Goal: Check status: Check status

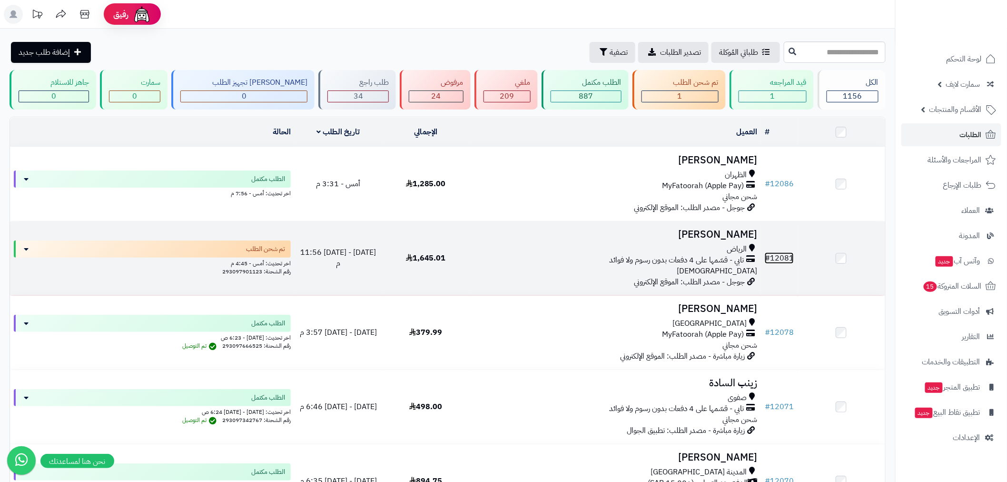
click at [780, 252] on link "# 12081" at bounding box center [779, 257] width 29 height 11
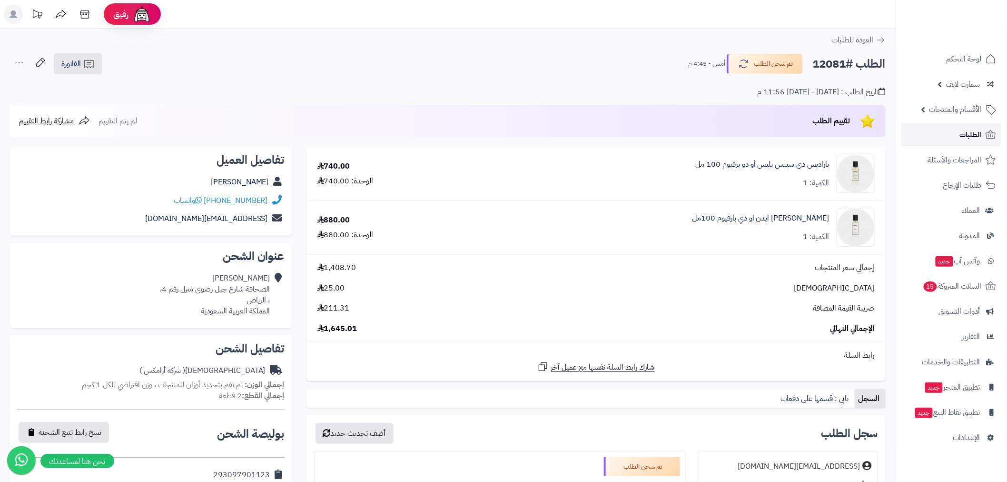
click at [961, 139] on span "الطلبات" at bounding box center [971, 134] width 22 height 13
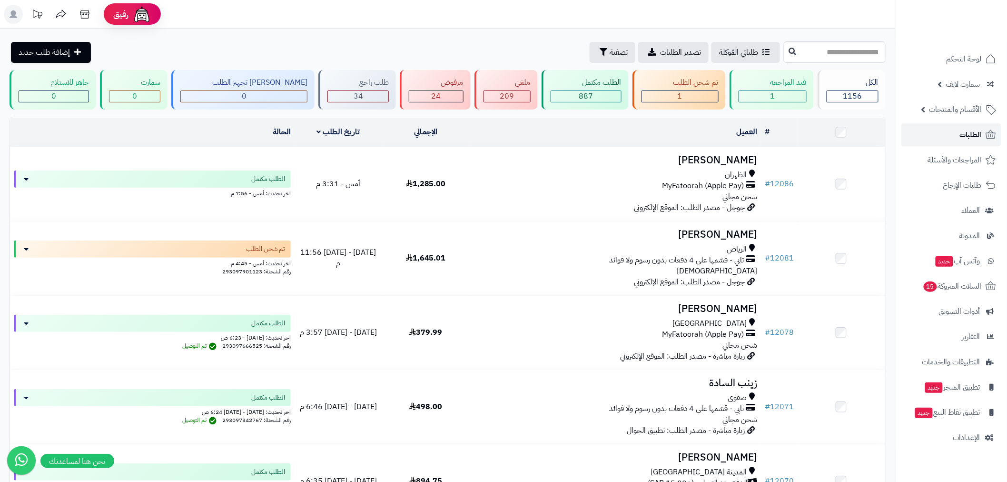
click at [970, 126] on link "الطلبات" at bounding box center [951, 134] width 100 height 23
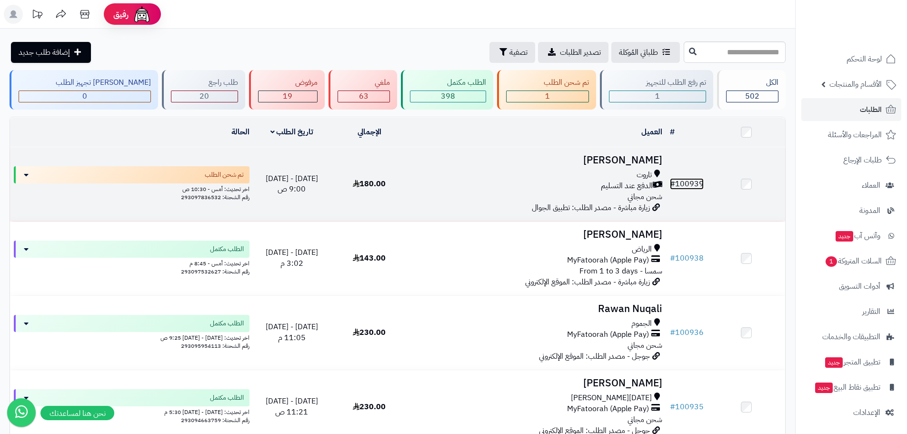
click at [695, 178] on link "# 100939" at bounding box center [687, 183] width 34 height 11
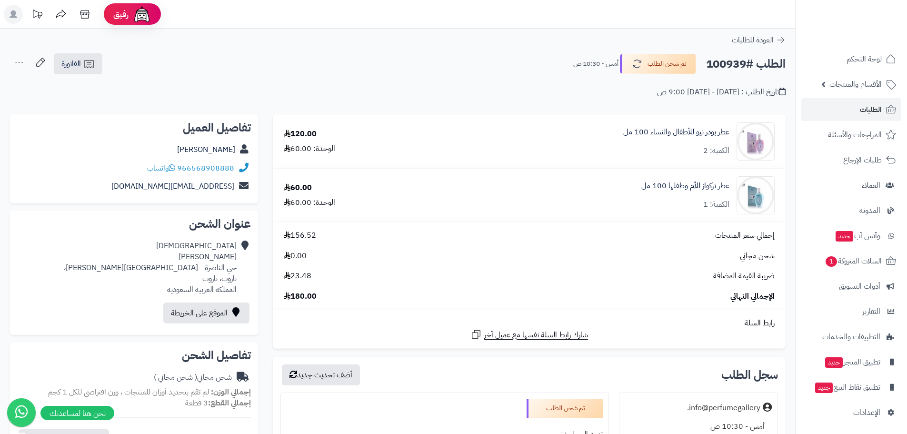
scroll to position [333, 0]
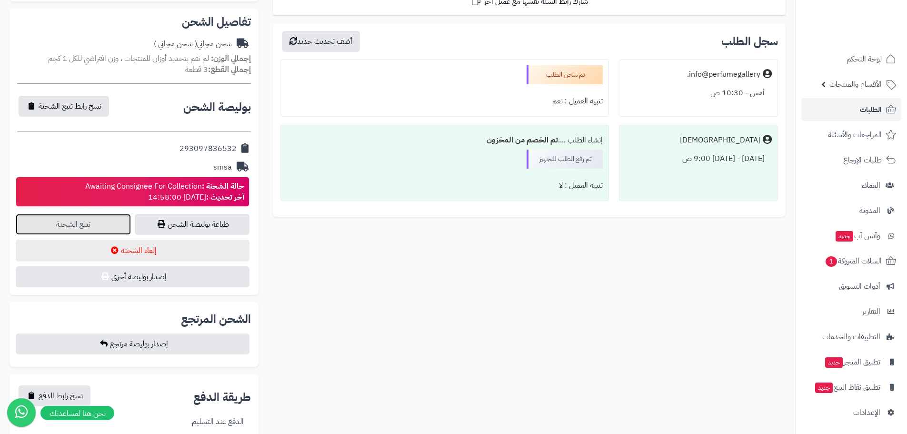
click at [105, 226] on link "تتبع الشحنة" at bounding box center [73, 224] width 115 height 21
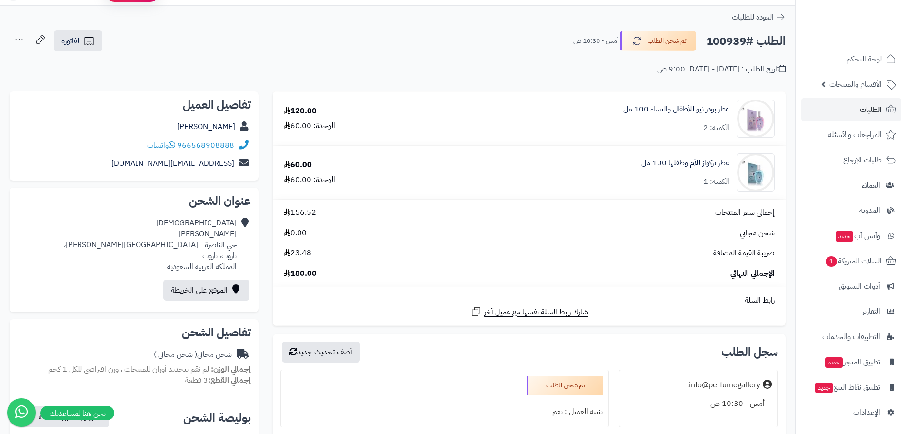
scroll to position [0, 0]
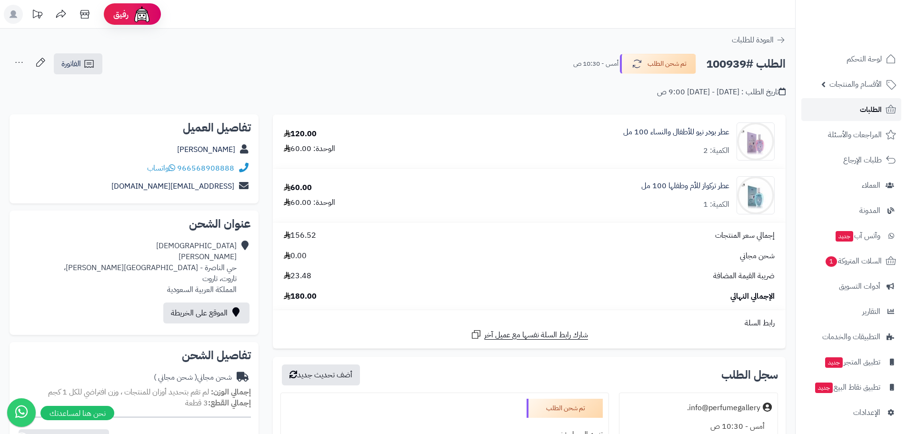
drag, startPoint x: 850, startPoint y: 103, endPoint x: 849, endPoint y: 111, distance: 8.2
click at [850, 103] on link "الطلبات" at bounding box center [851, 109] width 100 height 23
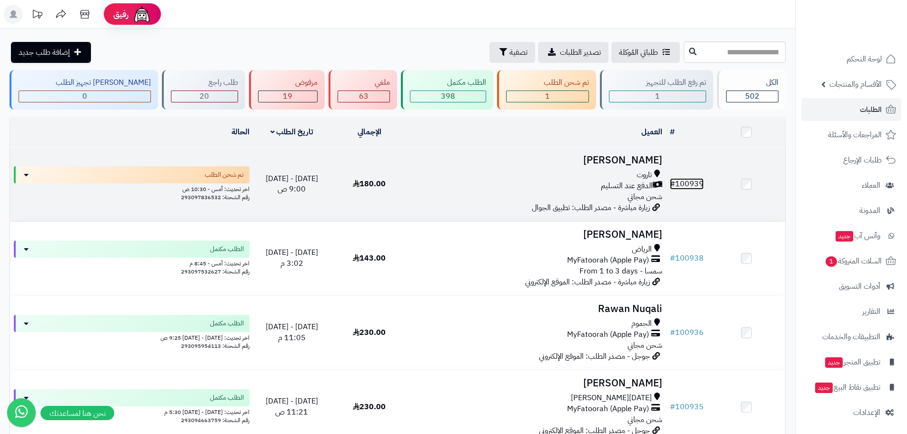
click at [700, 182] on link "# 100939" at bounding box center [687, 183] width 34 height 11
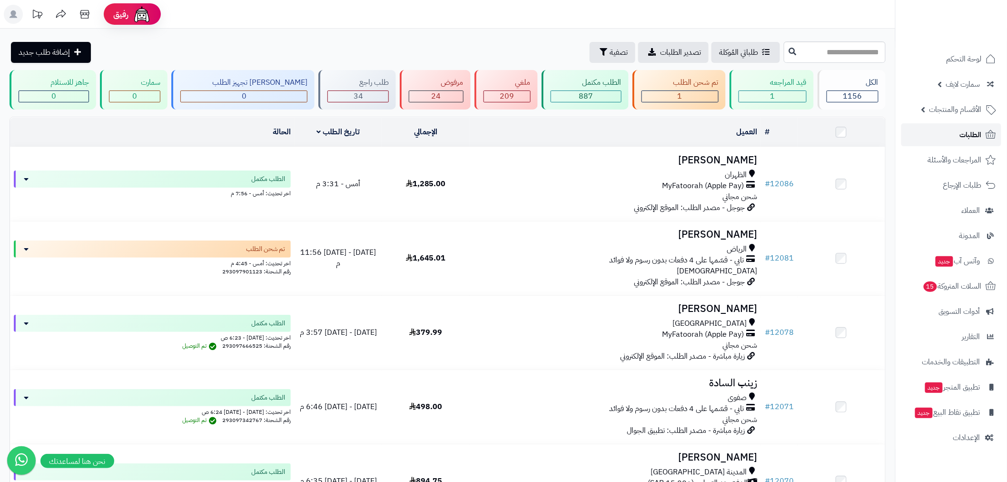
click at [967, 138] on span "الطلبات" at bounding box center [971, 134] width 22 height 13
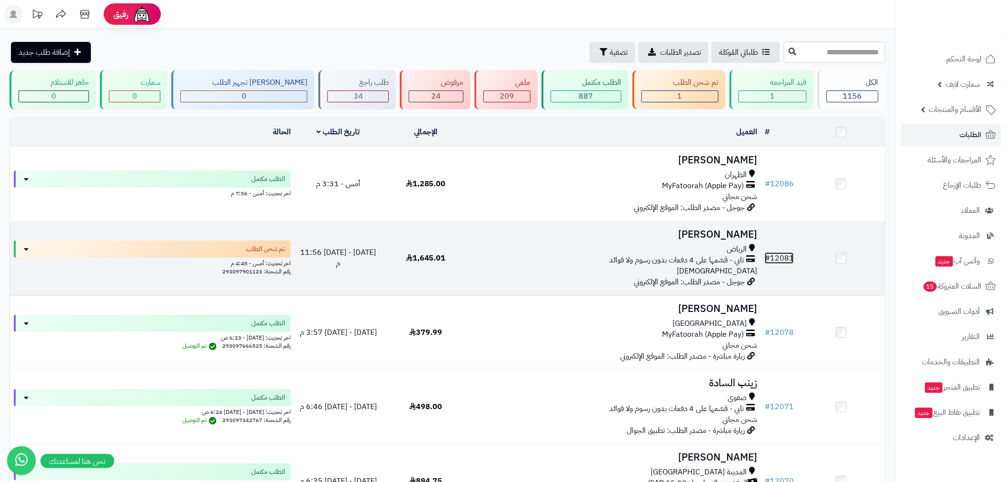
click at [782, 257] on link "# 12081" at bounding box center [779, 257] width 29 height 11
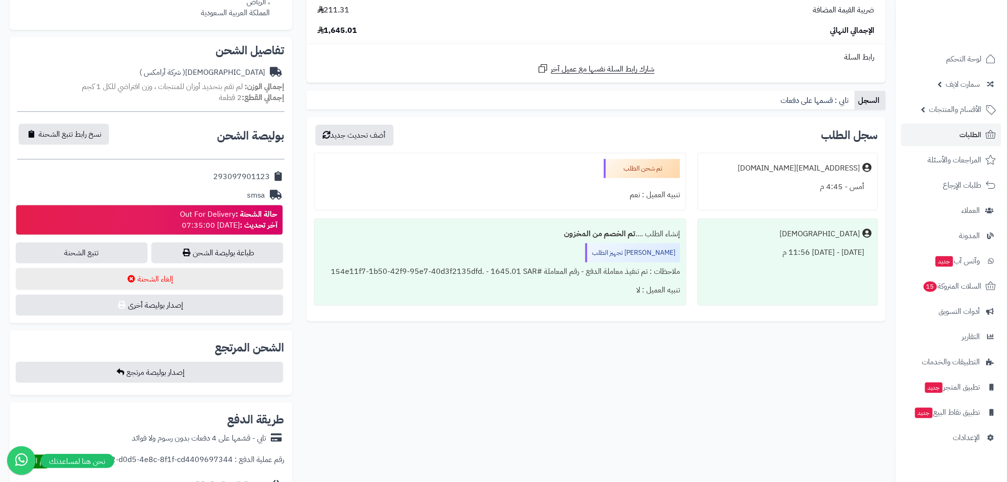
scroll to position [370, 0]
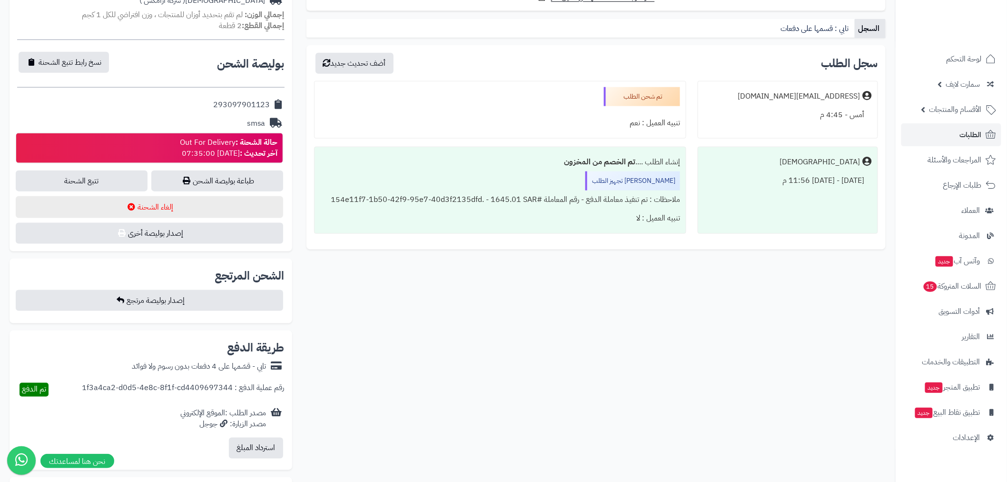
click at [967, 122] on ul "لوحة التحكم سمارت لايف مزامنة أصناف المنتجات مزامنة البراندات المنتجات مزامنة ا…" at bounding box center [951, 248] width 111 height 401
click at [959, 130] on link "الطلبات" at bounding box center [951, 134] width 100 height 23
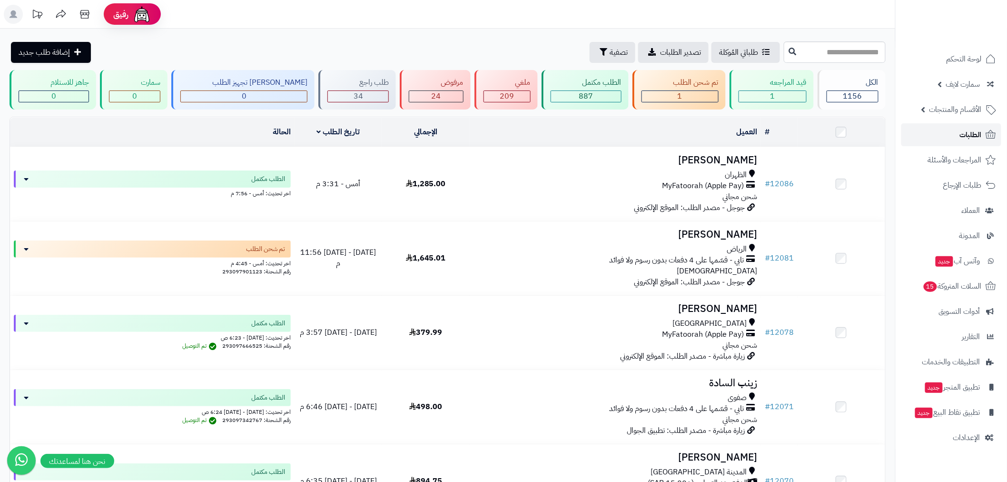
click at [969, 135] on span "الطلبات" at bounding box center [971, 134] width 22 height 13
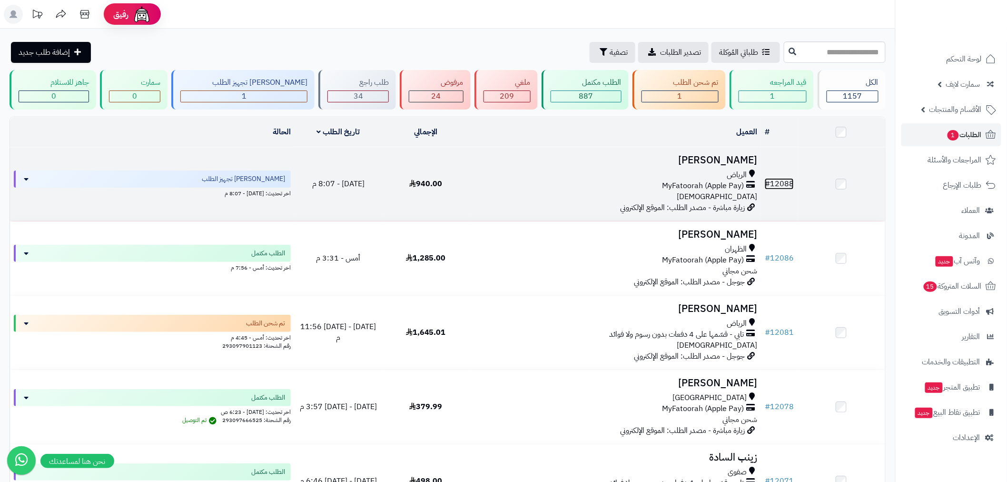
click at [786, 178] on link "# 12088" at bounding box center [779, 183] width 29 height 11
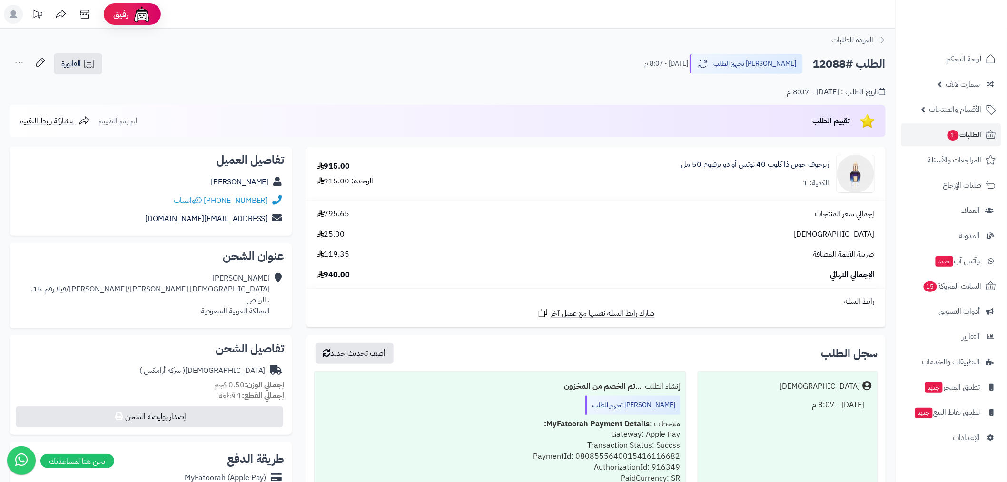
scroll to position [247, 0]
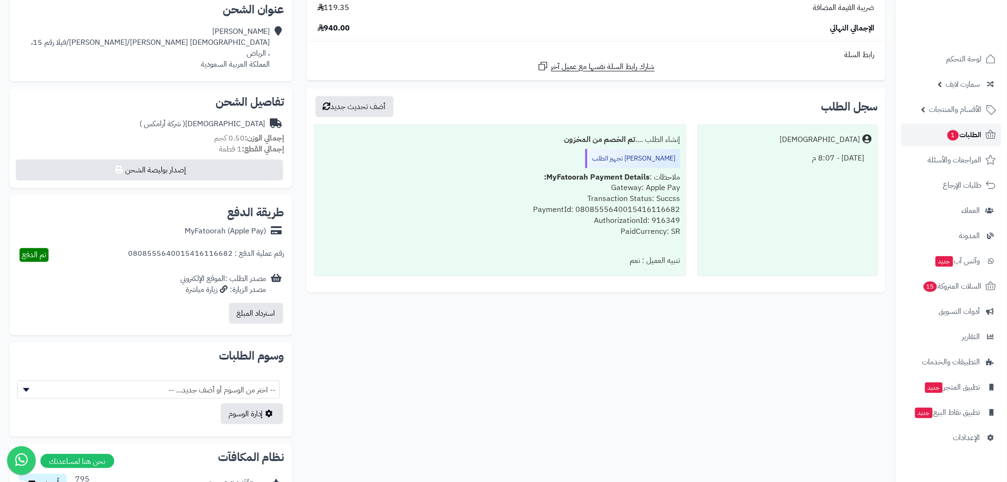
click at [948, 136] on span "1" at bounding box center [952, 135] width 11 height 10
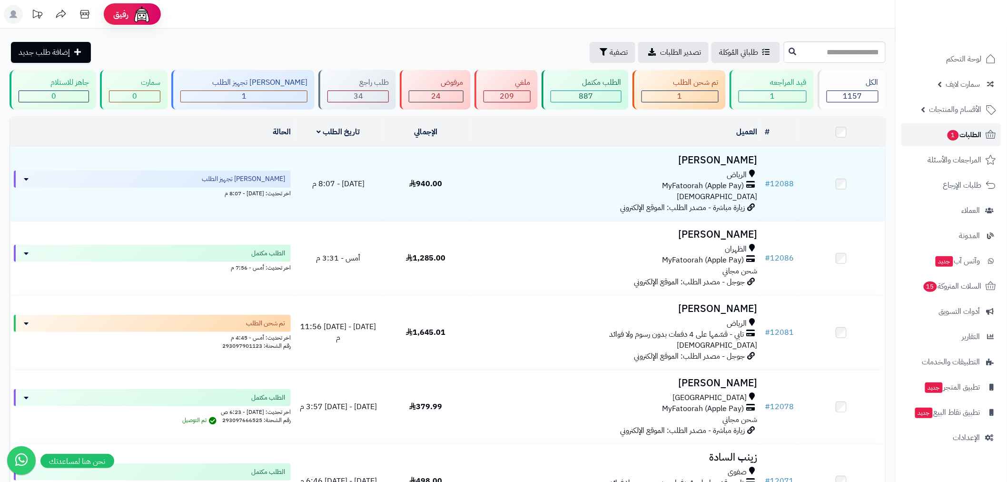
click at [958, 139] on span "الطلبات 1" at bounding box center [964, 134] width 35 height 13
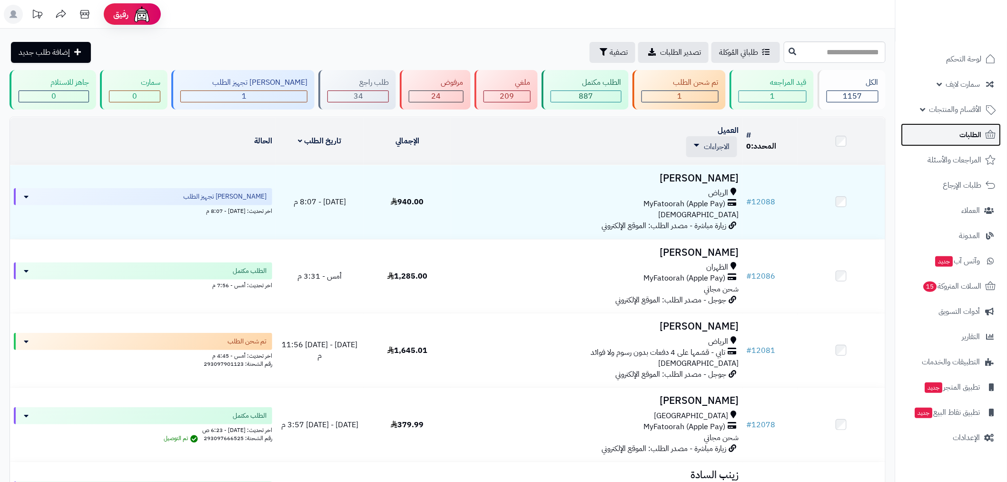
click at [962, 139] on span "الطلبات" at bounding box center [971, 134] width 22 height 13
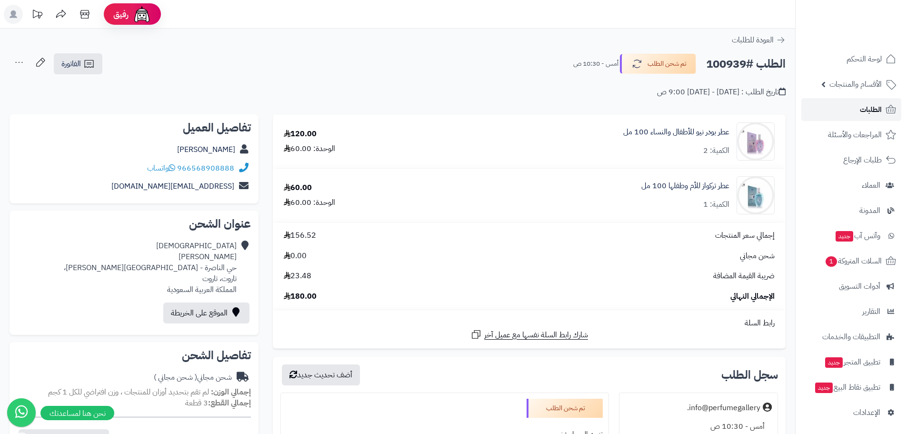
click at [874, 111] on span "الطلبات" at bounding box center [870, 109] width 22 height 13
